Goal: Find specific page/section: Find specific page/section

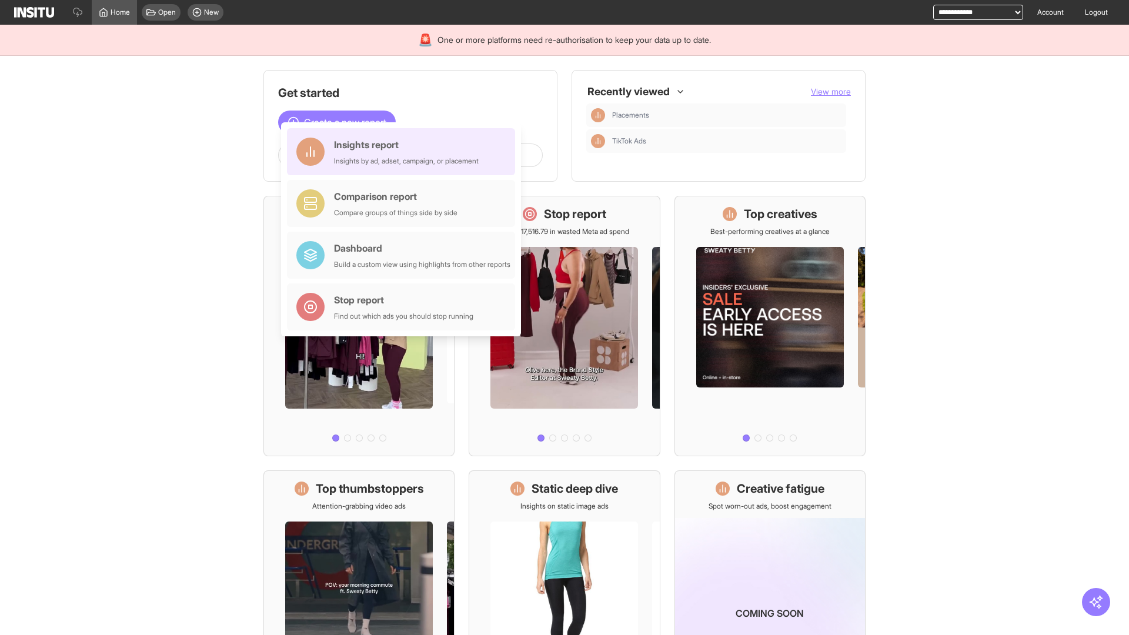
click at [404, 152] on div "Insights report Insights by ad, adset, campaign, or placement" at bounding box center [406, 152] width 145 height 28
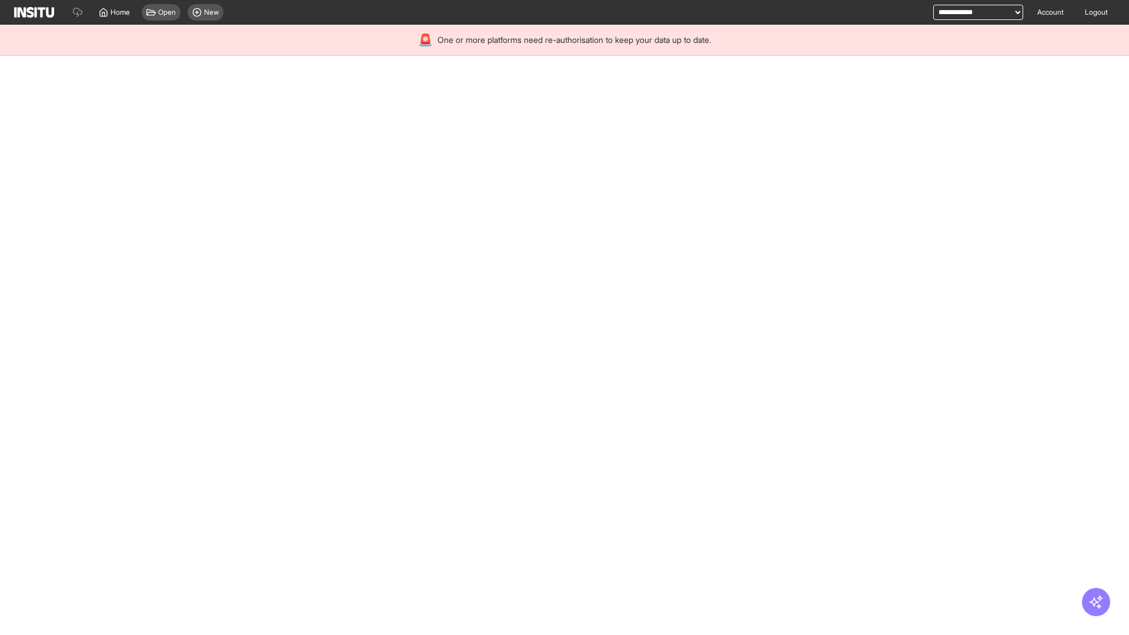
select select "**"
